Goal: Find specific page/section: Find specific page/section

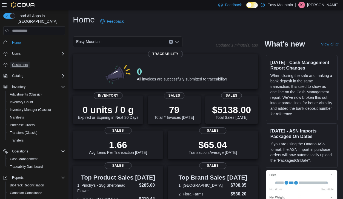
click at [22, 63] on span "Customers" at bounding box center [20, 65] width 16 height 4
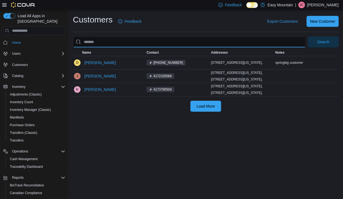
click at [113, 43] on input "search" at bounding box center [189, 41] width 233 height 11
type input "*******"
click at [308, 36] on button "Search" at bounding box center [323, 41] width 31 height 11
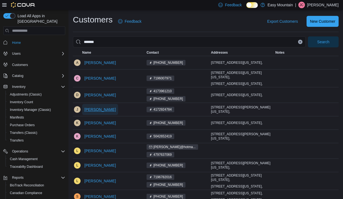
click at [102, 112] on span "[PERSON_NAME]" at bounding box center [99, 109] width 31 height 5
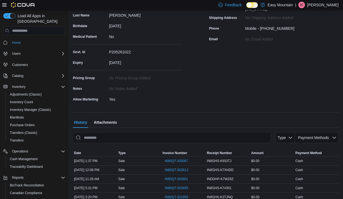
scroll to position [144, 0]
